Goal: Manage account settings

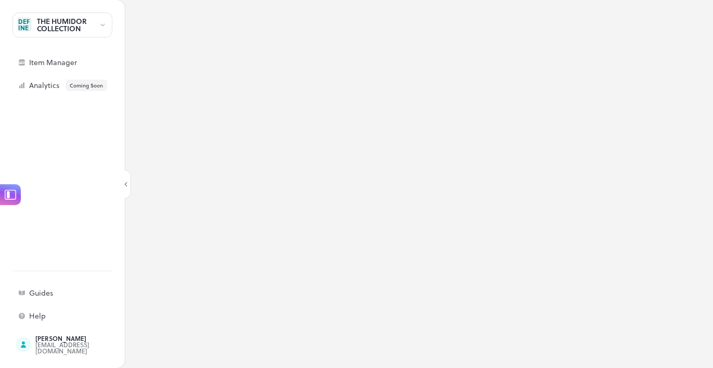
click at [84, 30] on div "THE HUMIDOR COLLECTION" at bounding box center [68, 25] width 62 height 15
click at [80, 42] on div at bounding box center [62, 44] width 100 height 10
click at [102, 31] on div at bounding box center [356, 184] width 713 height 368
click at [102, 31] on div "THE HUMIDOR COLLECTION" at bounding box center [62, 24] width 100 height 25
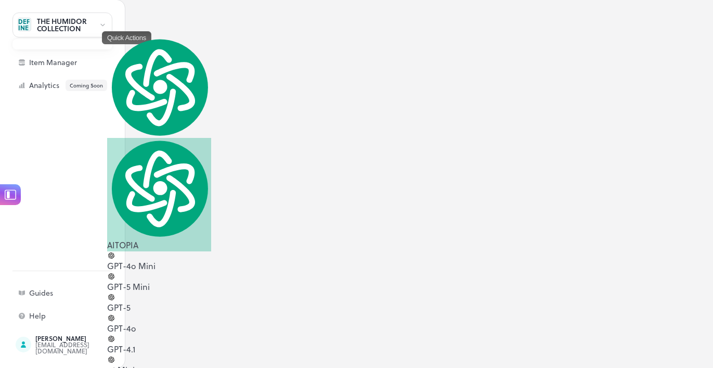
click at [102, 31] on div at bounding box center [356, 184] width 713 height 368
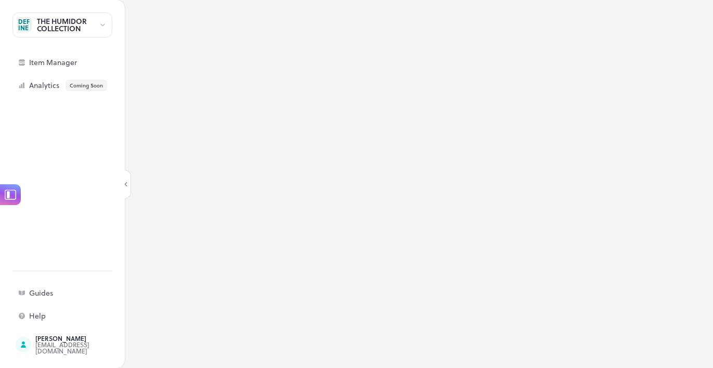
click at [103, 22] on icon at bounding box center [103, 24] width 8 height 7
click at [96, 23] on div at bounding box center [356, 184] width 713 height 368
click at [96, 22] on div "THE HUMIDOR COLLECTION" at bounding box center [68, 25] width 62 height 15
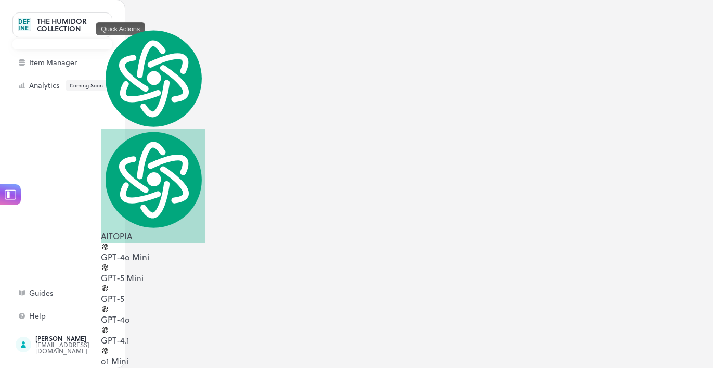
click at [40, 38] on div at bounding box center [356, 184] width 713 height 368
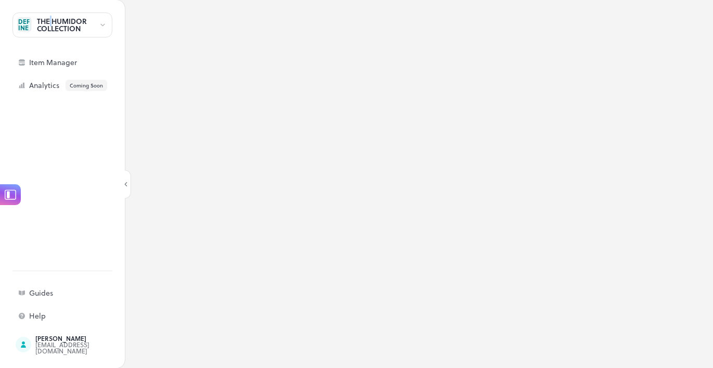
click at [46, 25] on div "THE HUMIDOR COLLECTION" at bounding box center [68, 25] width 62 height 15
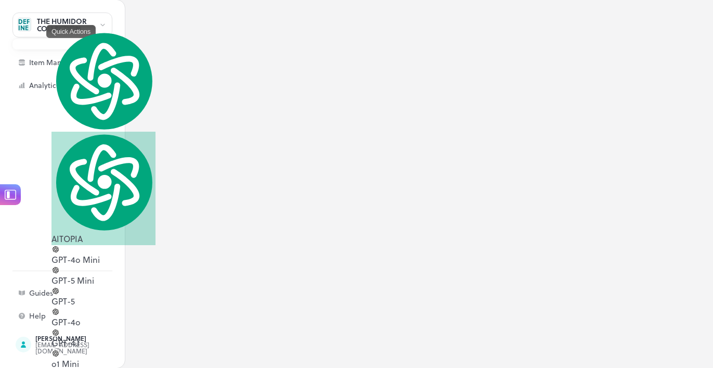
click at [42, 24] on div at bounding box center [356, 184] width 713 height 368
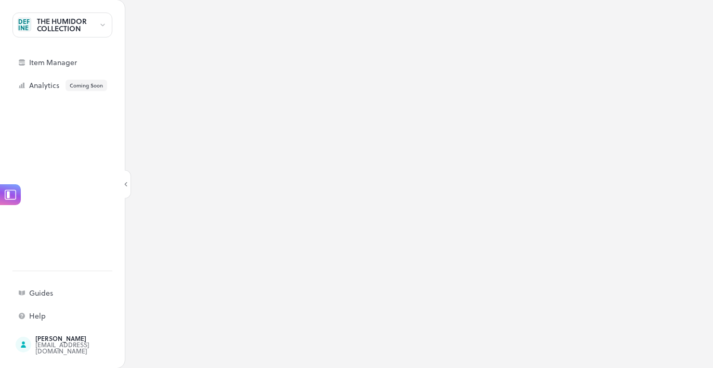
click at [27, 31] on div "THE HUMIDOR COLLECTION" at bounding box center [62, 24] width 100 height 25
click at [82, 43] on div at bounding box center [62, 44] width 100 height 10
click at [79, 162] on div at bounding box center [356, 184] width 713 height 368
click at [63, 350] on div "[EMAIL_ADDRESS][DOMAIN_NAME]" at bounding box center [84, 347] width 98 height 12
